Goal: Transaction & Acquisition: Purchase product/service

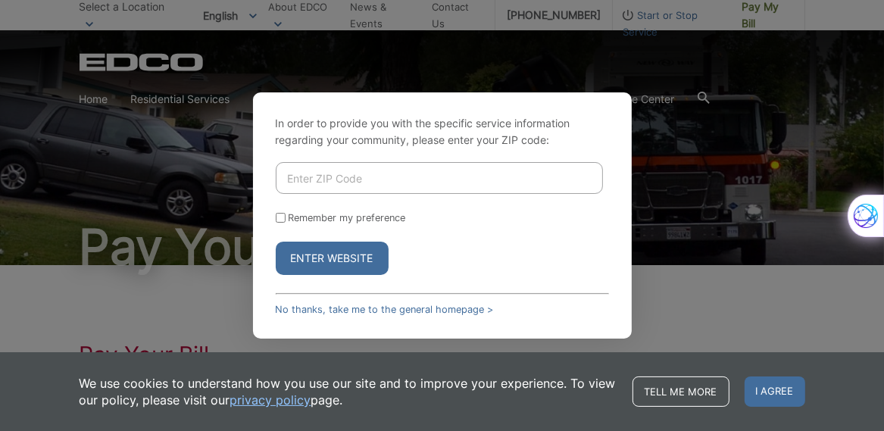
click at [329, 187] on input "Enter ZIP Code" at bounding box center [439, 178] width 327 height 32
type input "92020"
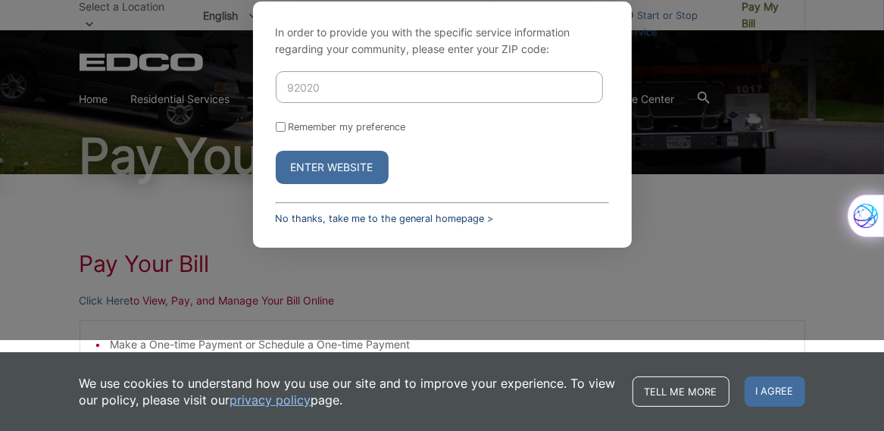
scroll to position [94, 0]
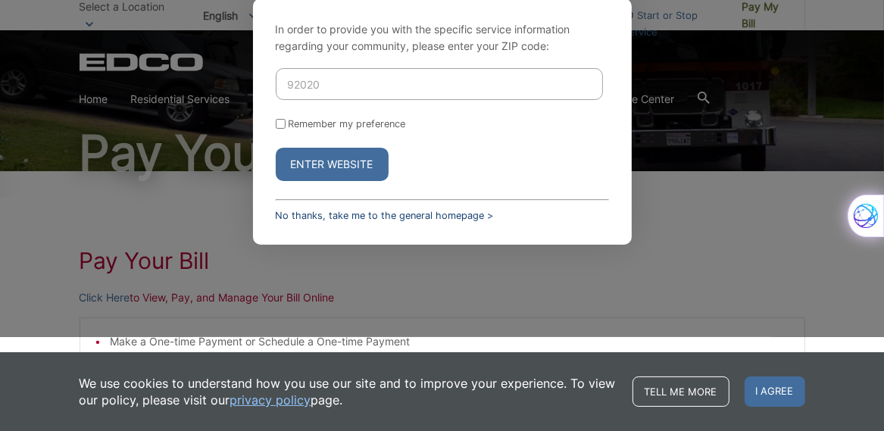
click at [332, 220] on link "No thanks, take me to the general homepage >" at bounding box center [385, 215] width 218 height 11
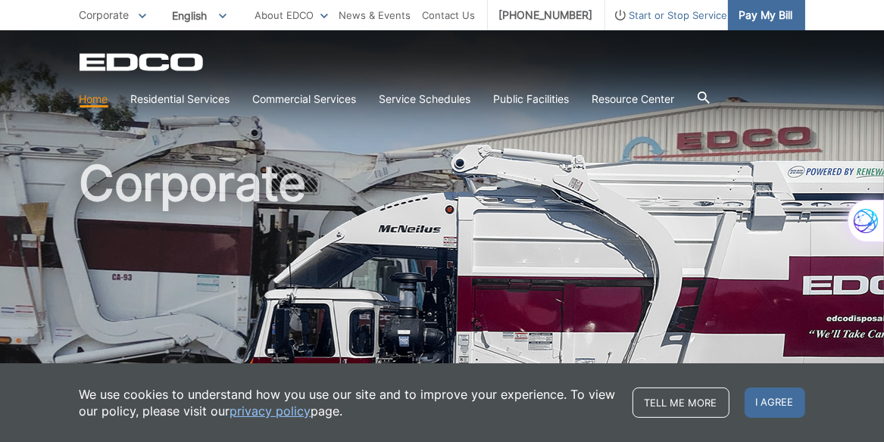
click at [765, 17] on span "Pay My Bill" at bounding box center [766, 15] width 54 height 17
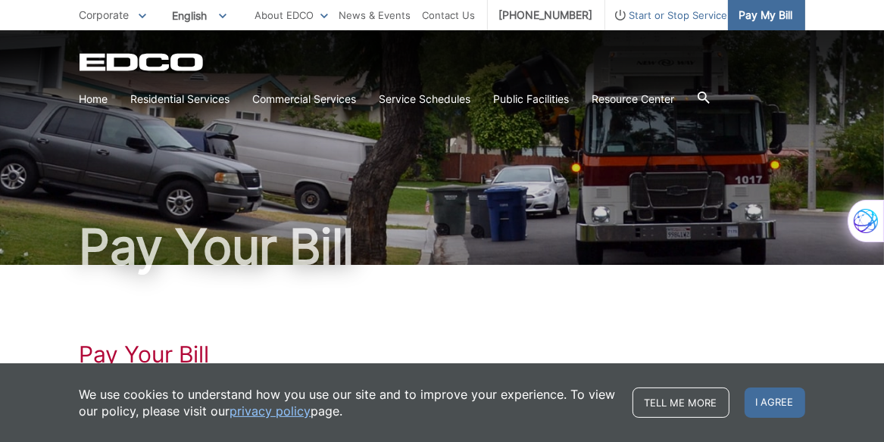
click at [757, 17] on span "Pay My Bill" at bounding box center [766, 15] width 54 height 17
click at [757, 14] on span "Pay My Bill" at bounding box center [766, 15] width 54 height 17
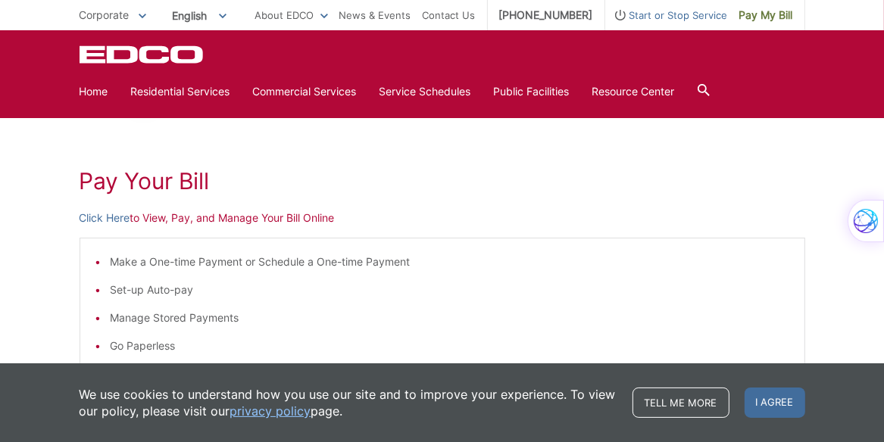
scroll to position [151, 0]
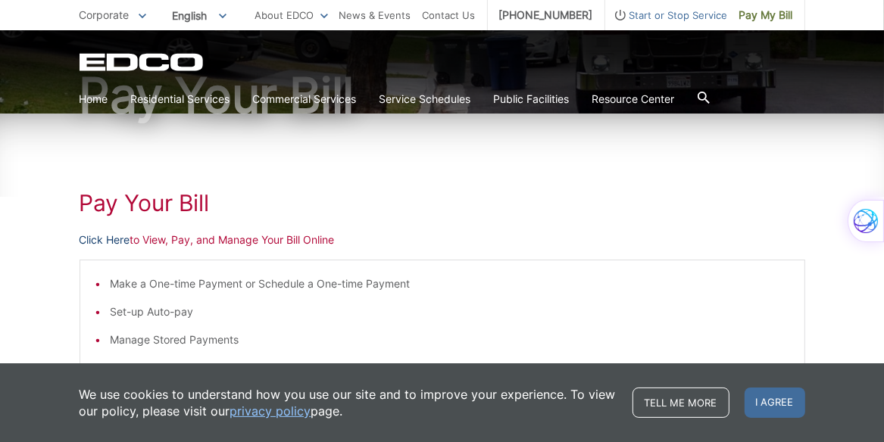
click at [105, 241] on link "Click Here" at bounding box center [104, 240] width 51 height 17
